Goal: Check status: Check status

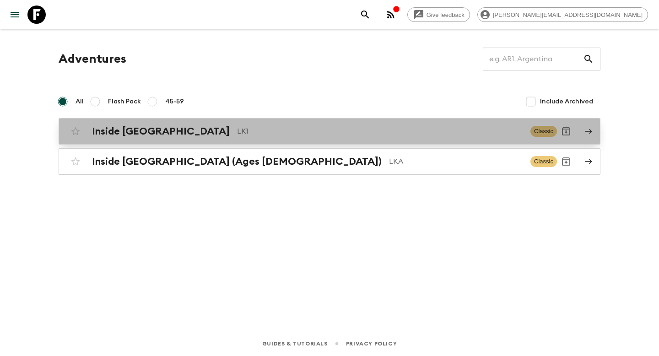
click at [254, 141] on link "Inside [GEOGRAPHIC_DATA] LK1 Classic" at bounding box center [330, 131] width 542 height 27
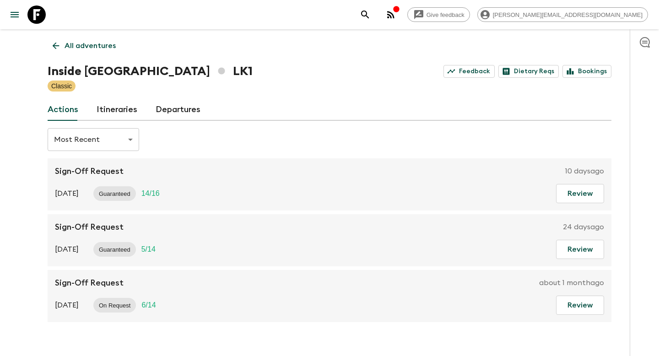
scroll to position [16, 0]
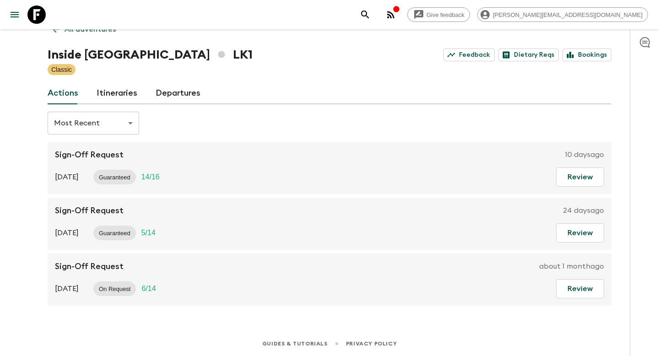
click at [124, 98] on link "Itineraries" at bounding box center [117, 93] width 41 height 22
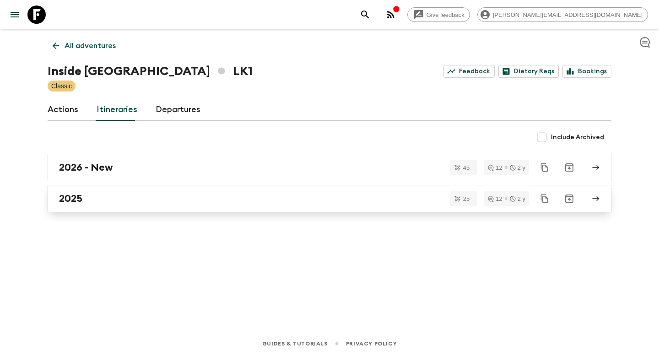
click at [136, 201] on div "2025" at bounding box center [321, 199] width 524 height 12
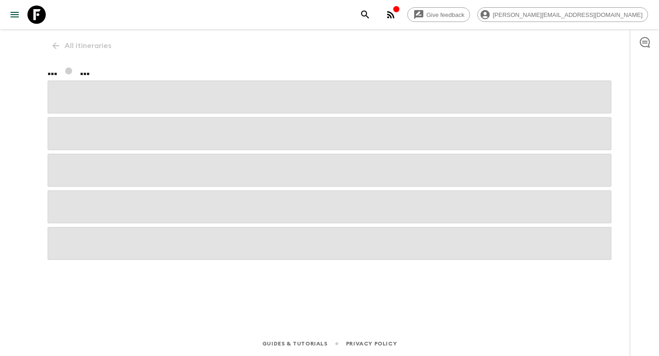
click at [136, 201] on span at bounding box center [330, 206] width 564 height 33
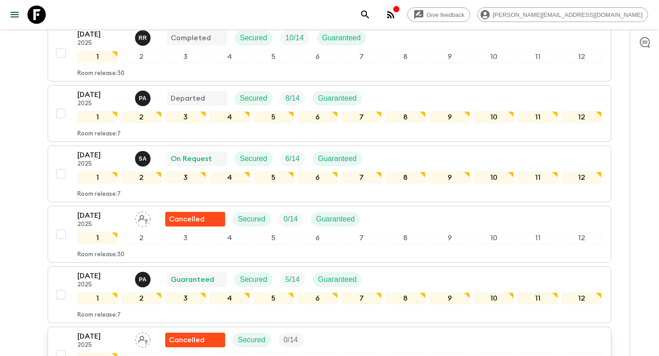
scroll to position [153, 0]
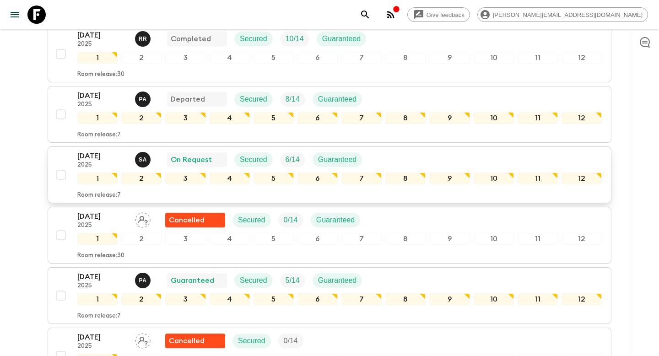
click at [117, 161] on p "[DATE]" at bounding box center [102, 156] width 50 height 11
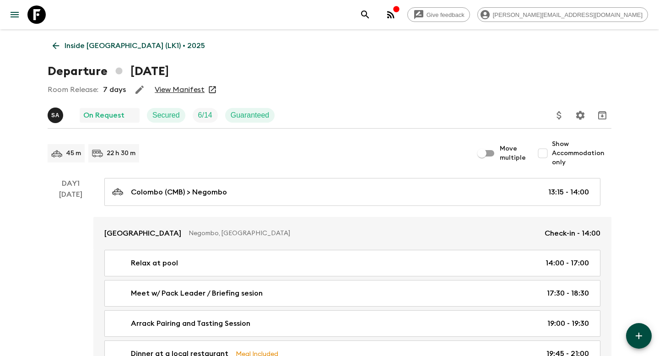
click at [182, 92] on link "View Manifest" at bounding box center [180, 89] width 50 height 9
